Goal: Navigation & Orientation: Find specific page/section

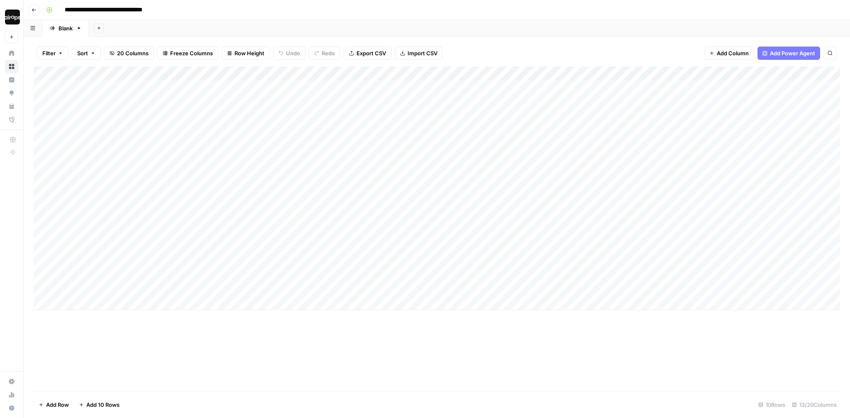
click at [22, 18] on aside "[PERSON_NAME]-Sandbox New Home Browse Insights Opportunities Your Data Flightpa…" at bounding box center [12, 209] width 24 height 418
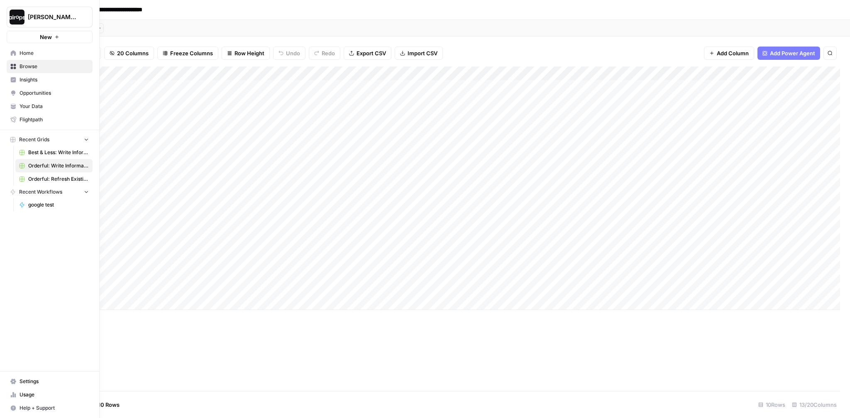
click at [26, 15] on button "[PERSON_NAME]-Sandbox" at bounding box center [50, 17] width 86 height 21
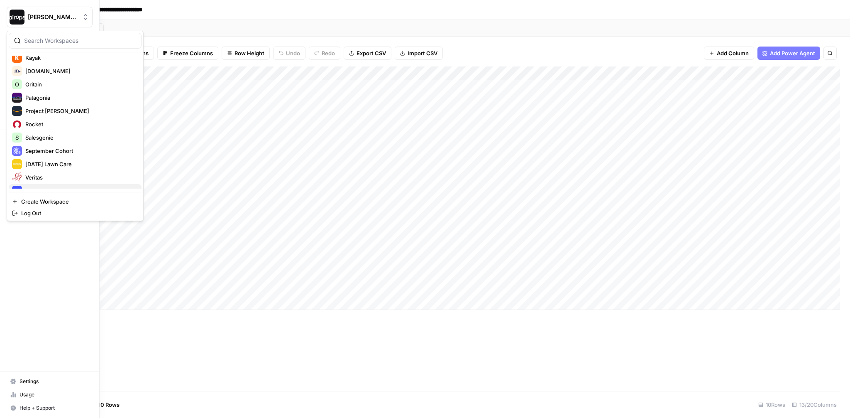
scroll to position [295, 0]
click at [43, 88] on span "Oritain" at bounding box center [80, 86] width 110 height 8
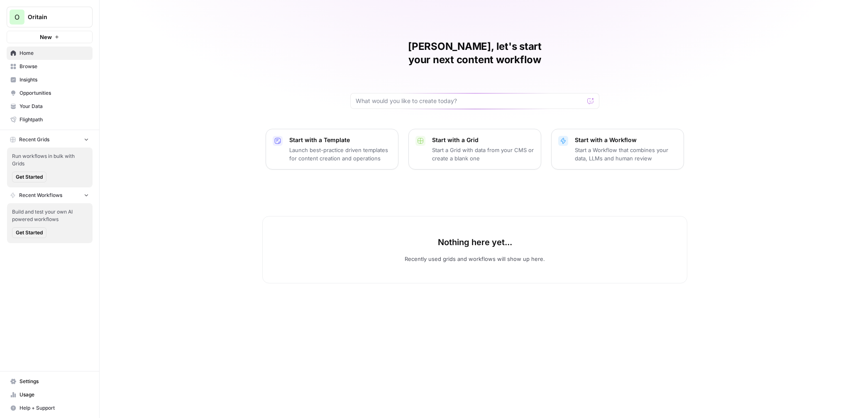
click at [30, 378] on span "Settings" at bounding box center [54, 380] width 69 height 7
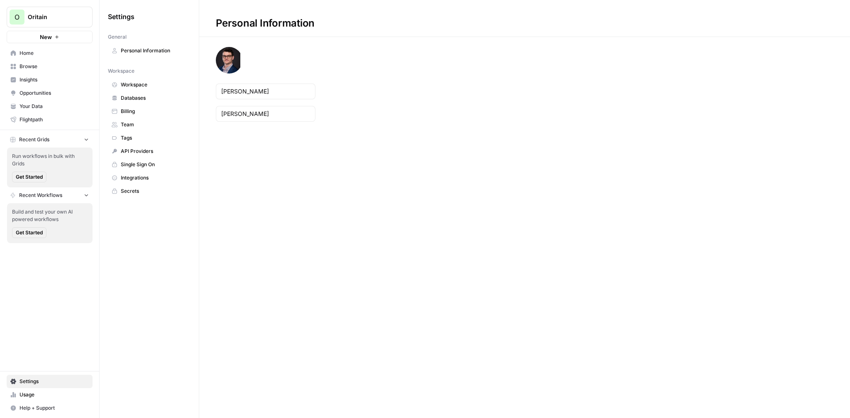
click at [138, 127] on span "Team" at bounding box center [154, 124] width 66 height 7
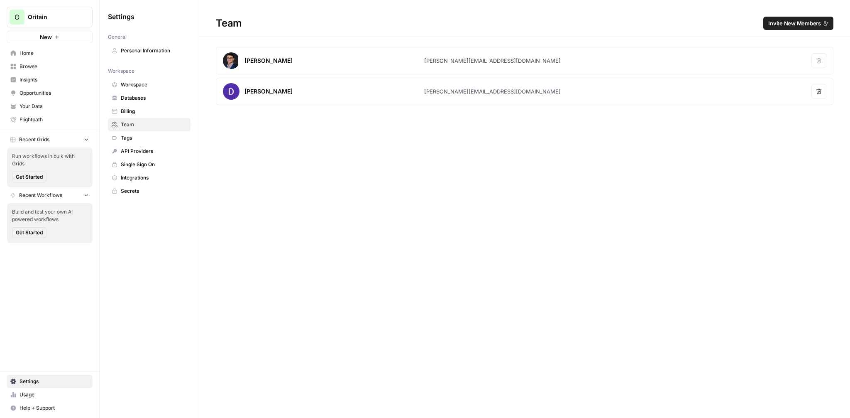
click at [340, 125] on div "Team Invite New Members Mike Dille mike@airops.com Remove user Dillon Hong dill…" at bounding box center [524, 209] width 651 height 418
click at [34, 51] on span "Home" at bounding box center [54, 52] width 69 height 7
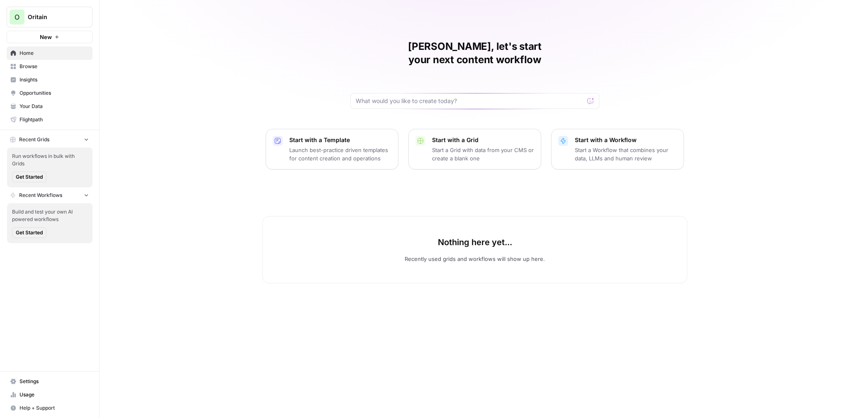
click at [39, 69] on span "Browse" at bounding box center [54, 66] width 69 height 7
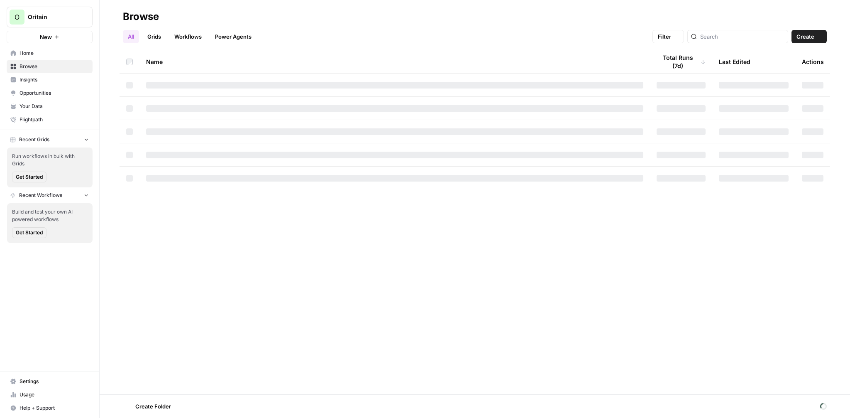
click at [36, 83] on span "Insights" at bounding box center [54, 79] width 69 height 7
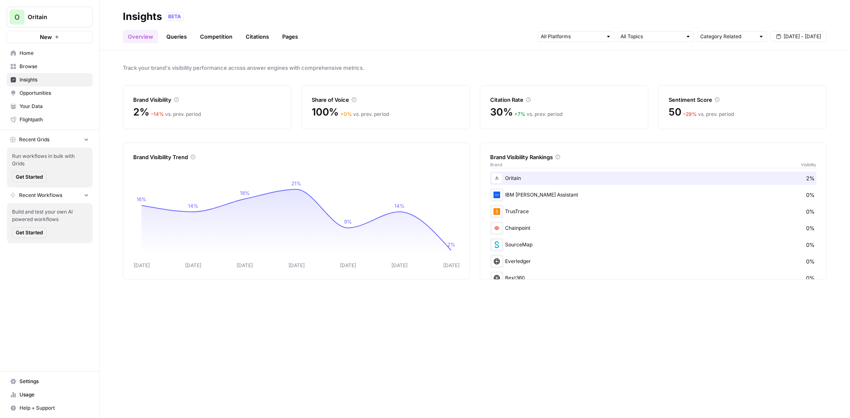
click at [110, 130] on div "Track your brand's visibility performance across answer engines with comprehens…" at bounding box center [475, 233] width 751 height 367
click at [48, 95] on span "Opportunities" at bounding box center [54, 92] width 69 height 7
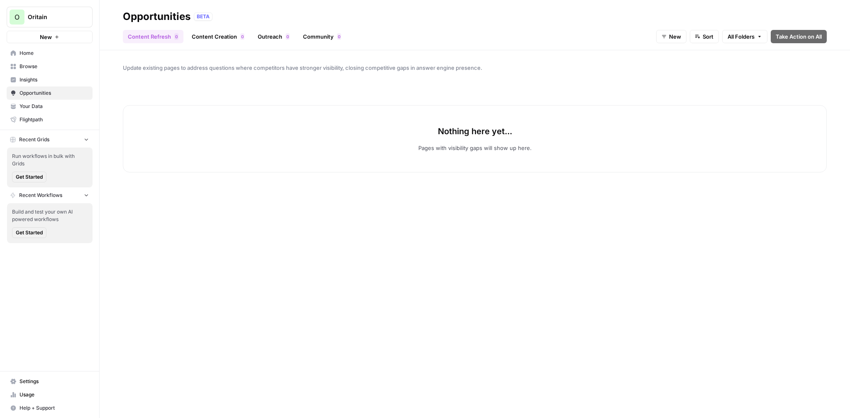
click at [34, 83] on link "Insights" at bounding box center [50, 79] width 86 height 13
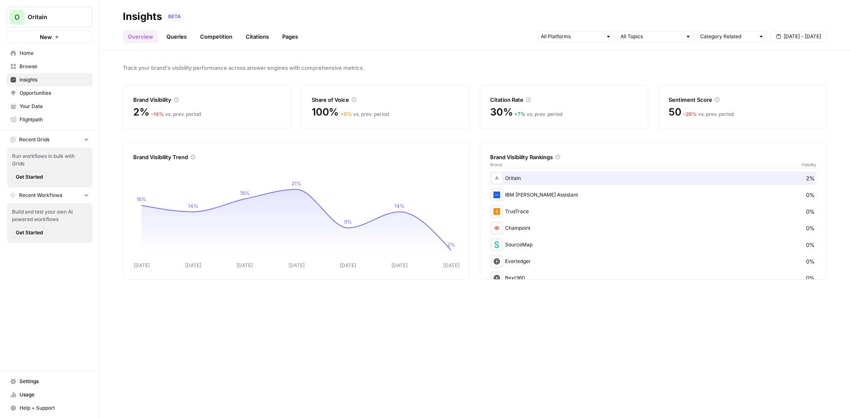
click at [371, 56] on div "Track your brand's visibility performance across answer engines with comprehens…" at bounding box center [475, 233] width 751 height 367
